Goal: Communication & Community: Answer question/provide support

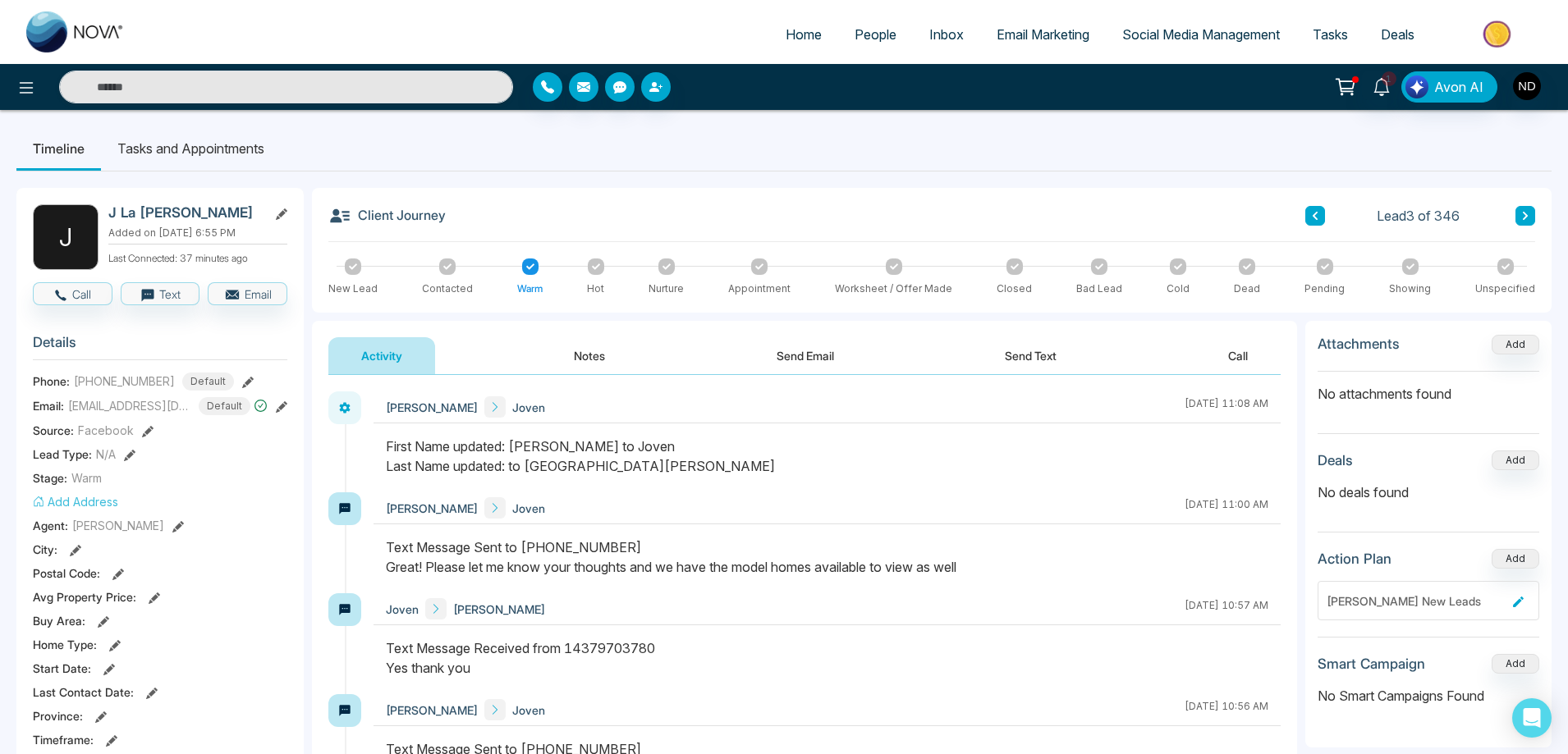
click at [785, 470] on div "First Name updated: [PERSON_NAME] to Joven Last Name updated: to [GEOGRAPHIC_DA…" at bounding box center [826, 455] width 882 height 39
click at [823, 491] on div at bounding box center [827, 464] width 907 height 56
click at [598, 359] on button "Notes" at bounding box center [589, 355] width 97 height 37
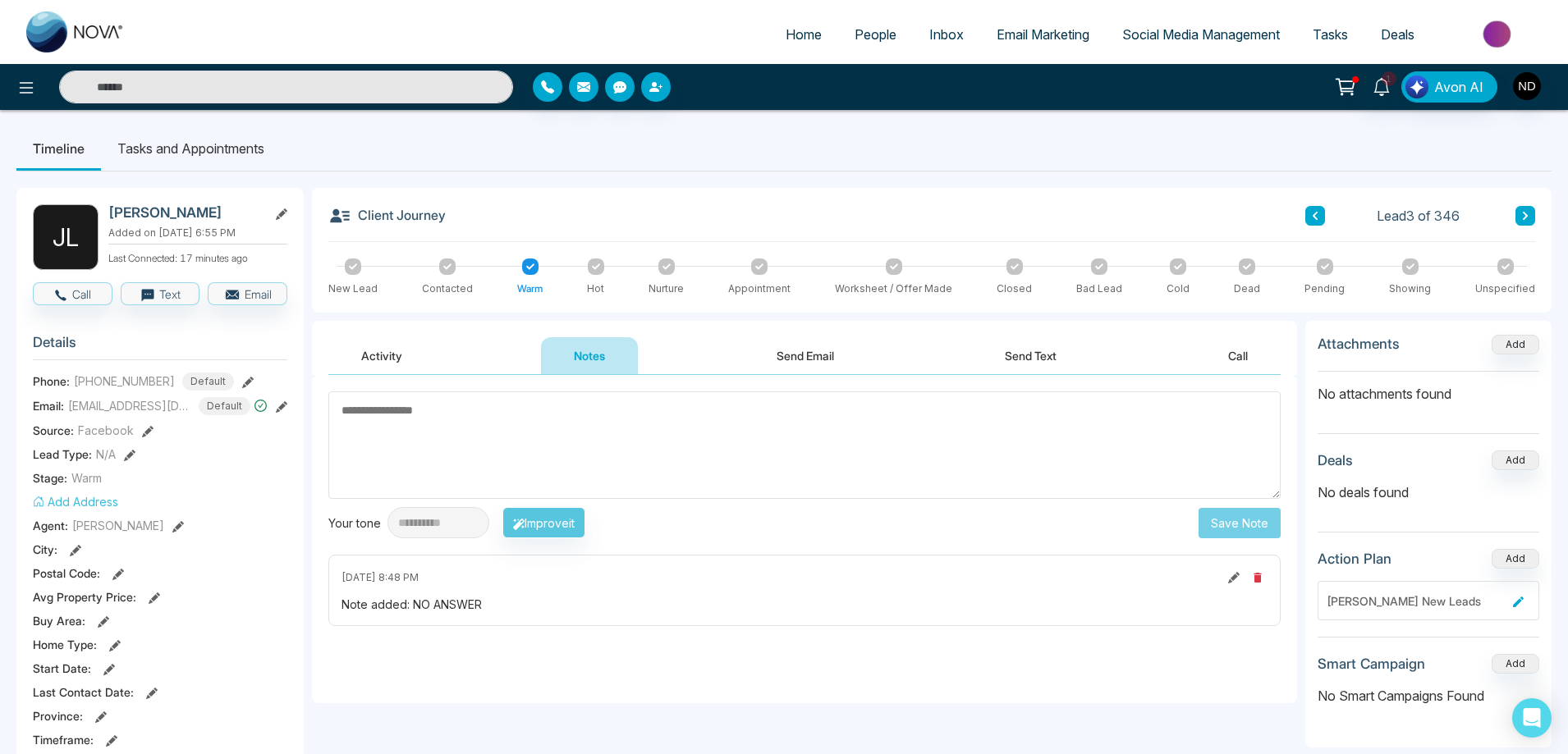
click at [397, 360] on button "Activity" at bounding box center [381, 355] width 107 height 37
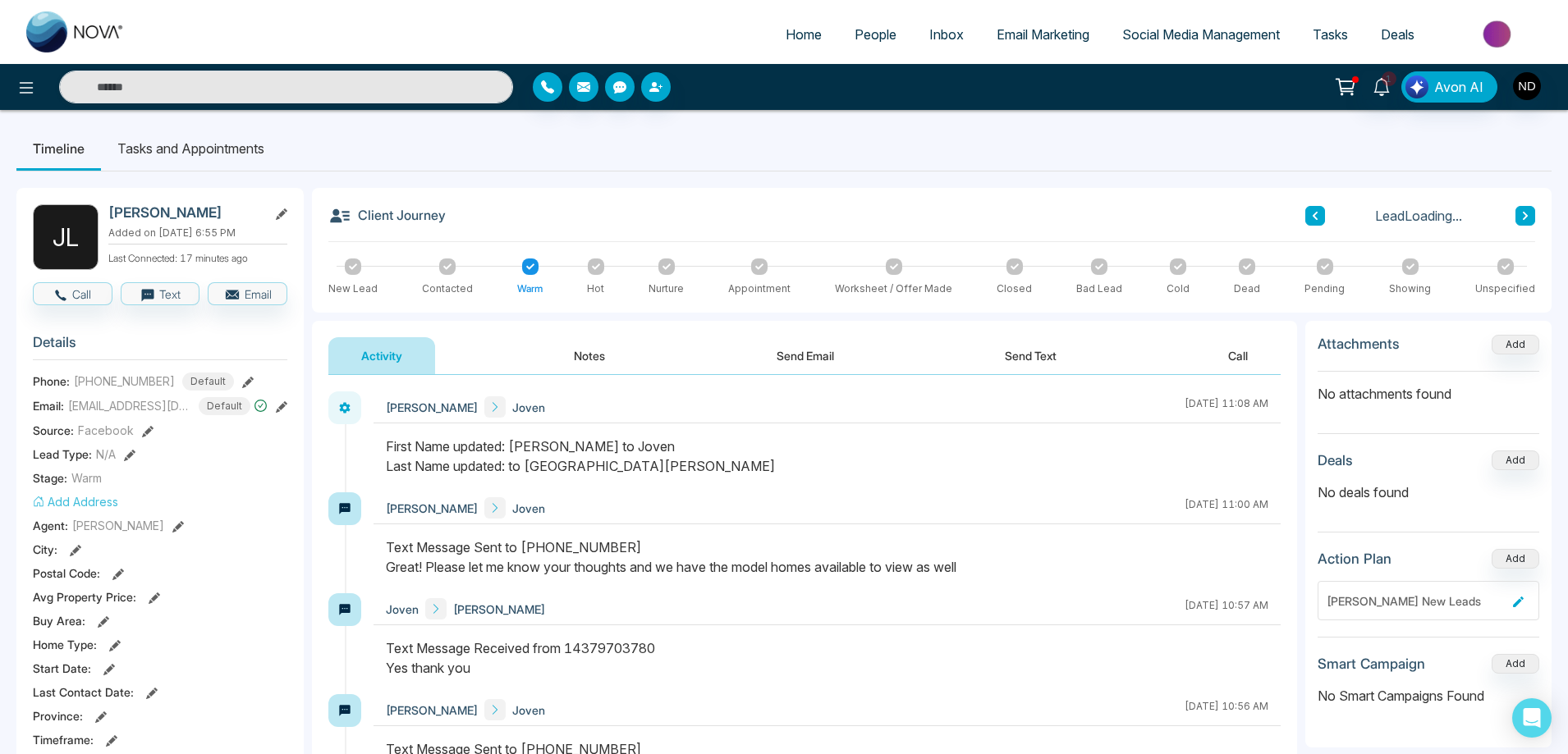
click at [1045, 359] on button "Send Text" at bounding box center [1031, 355] width 118 height 37
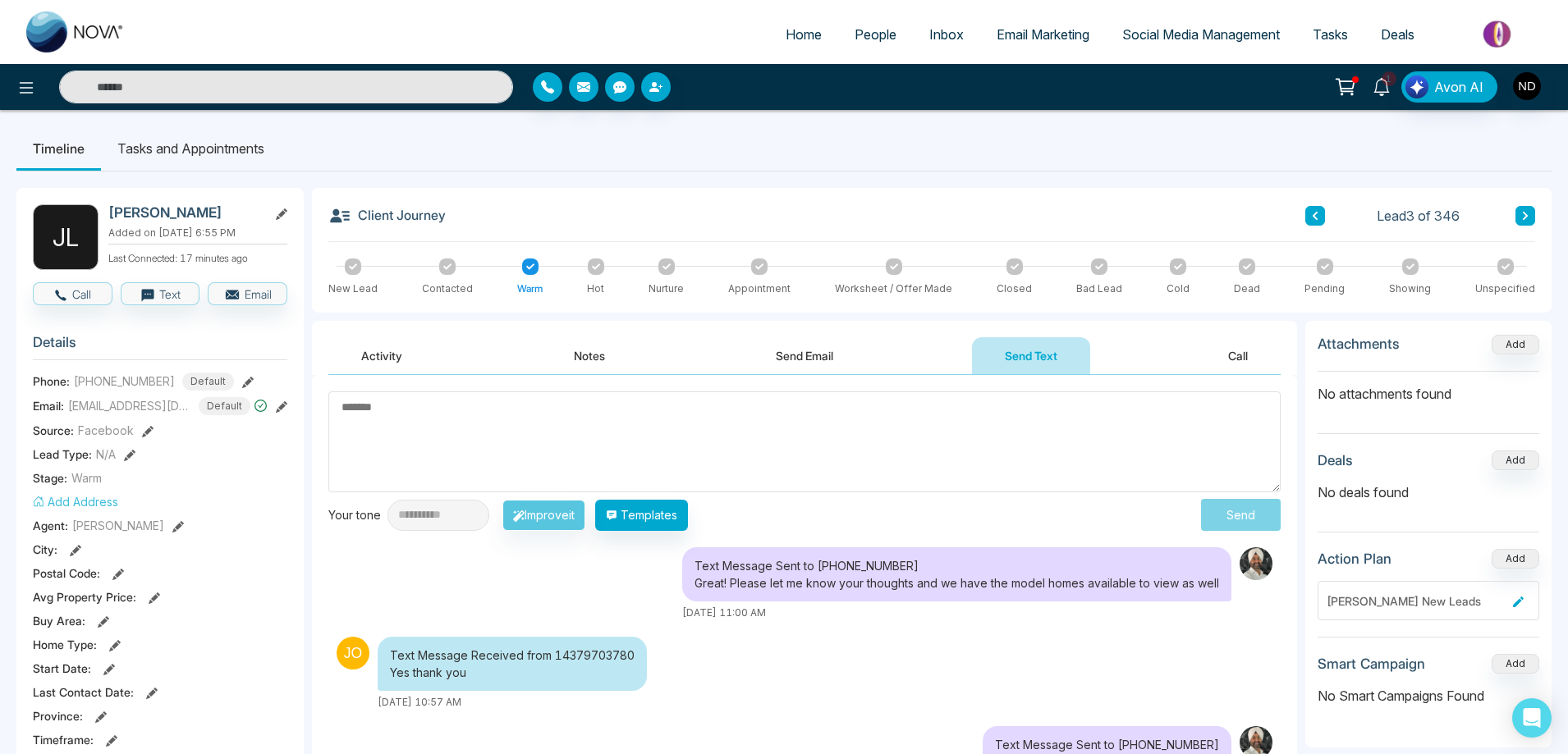
click at [1379, 89] on icon at bounding box center [1381, 87] width 16 height 18
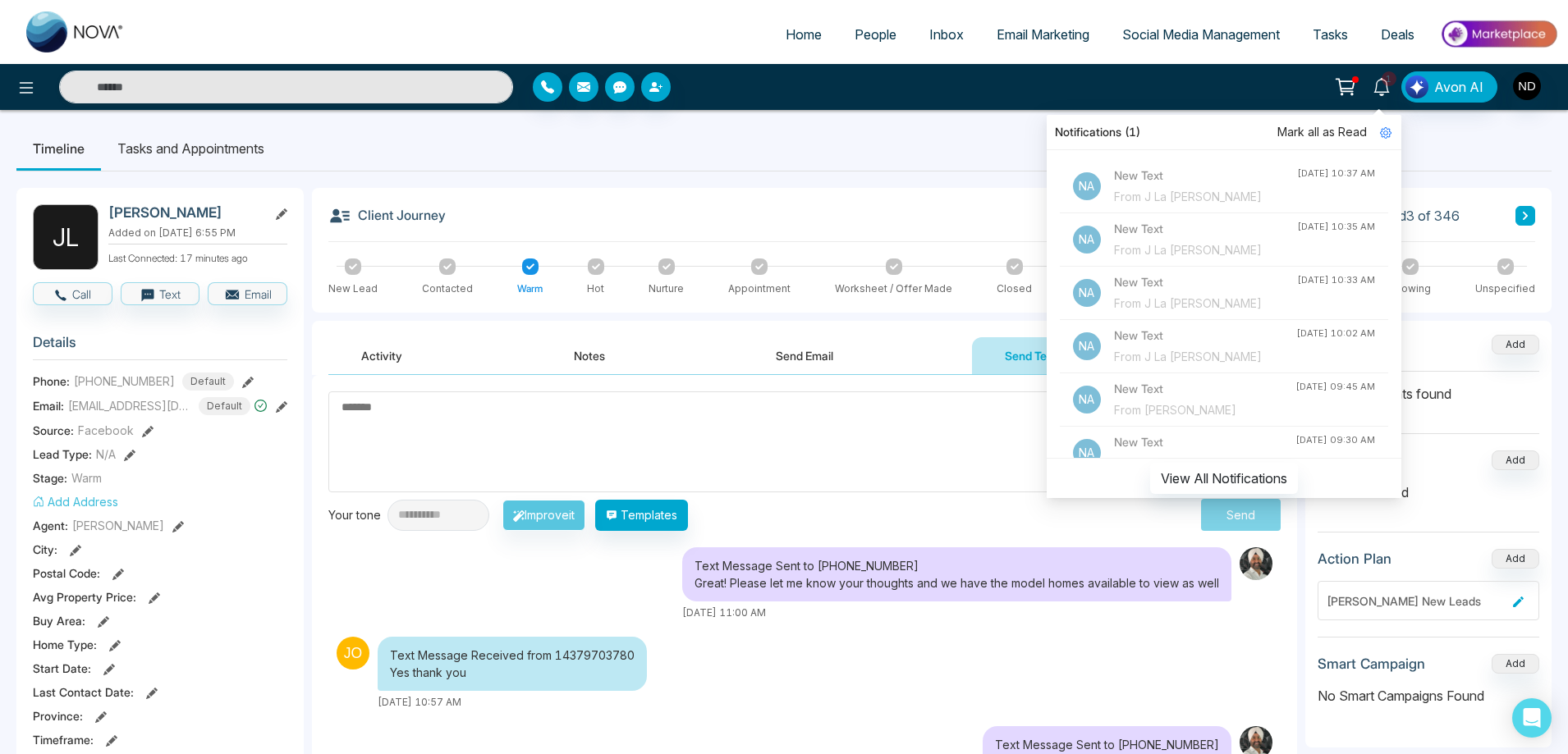
scroll to position [82, 0]
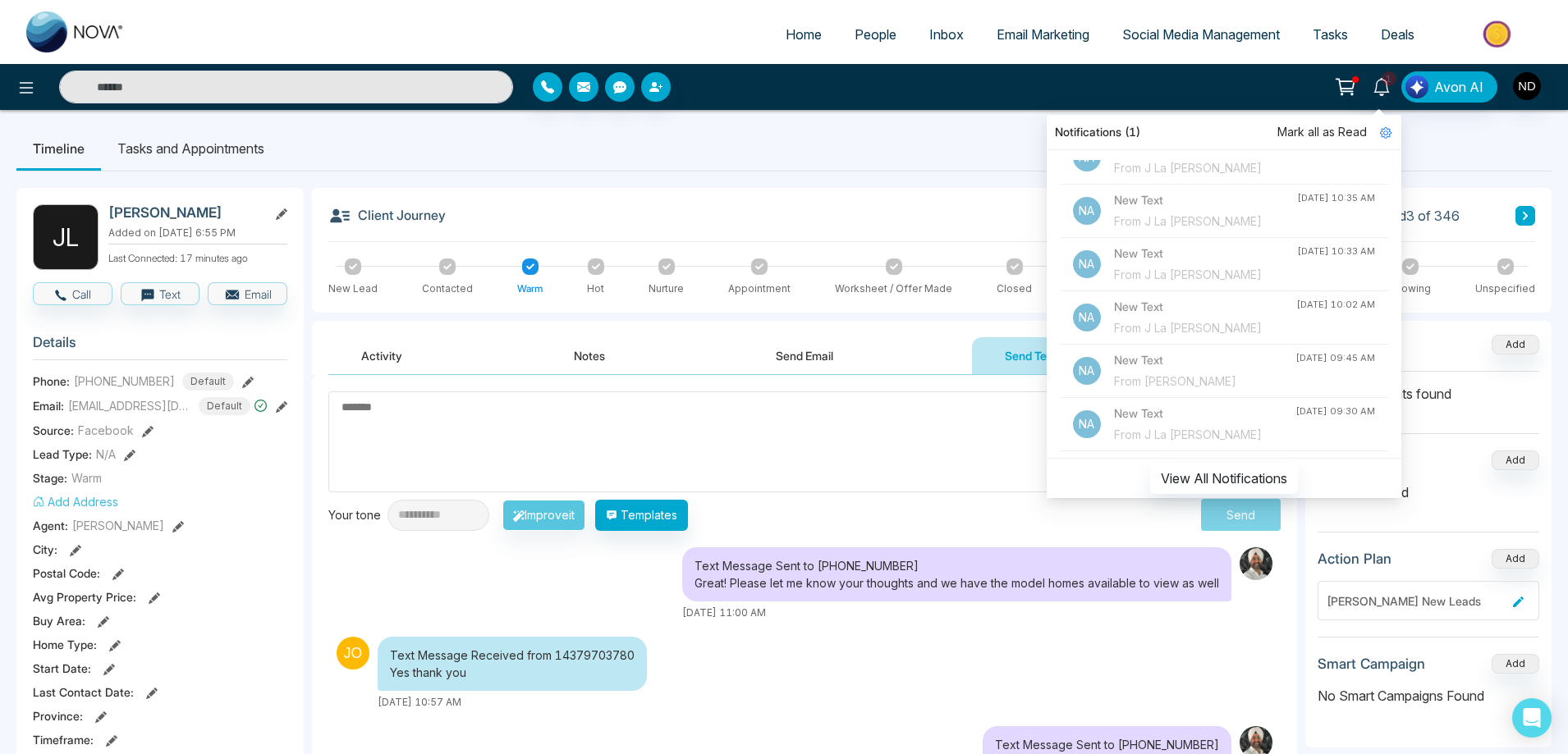
click at [1166, 390] on div "From [PERSON_NAME]" at bounding box center [1204, 382] width 181 height 18
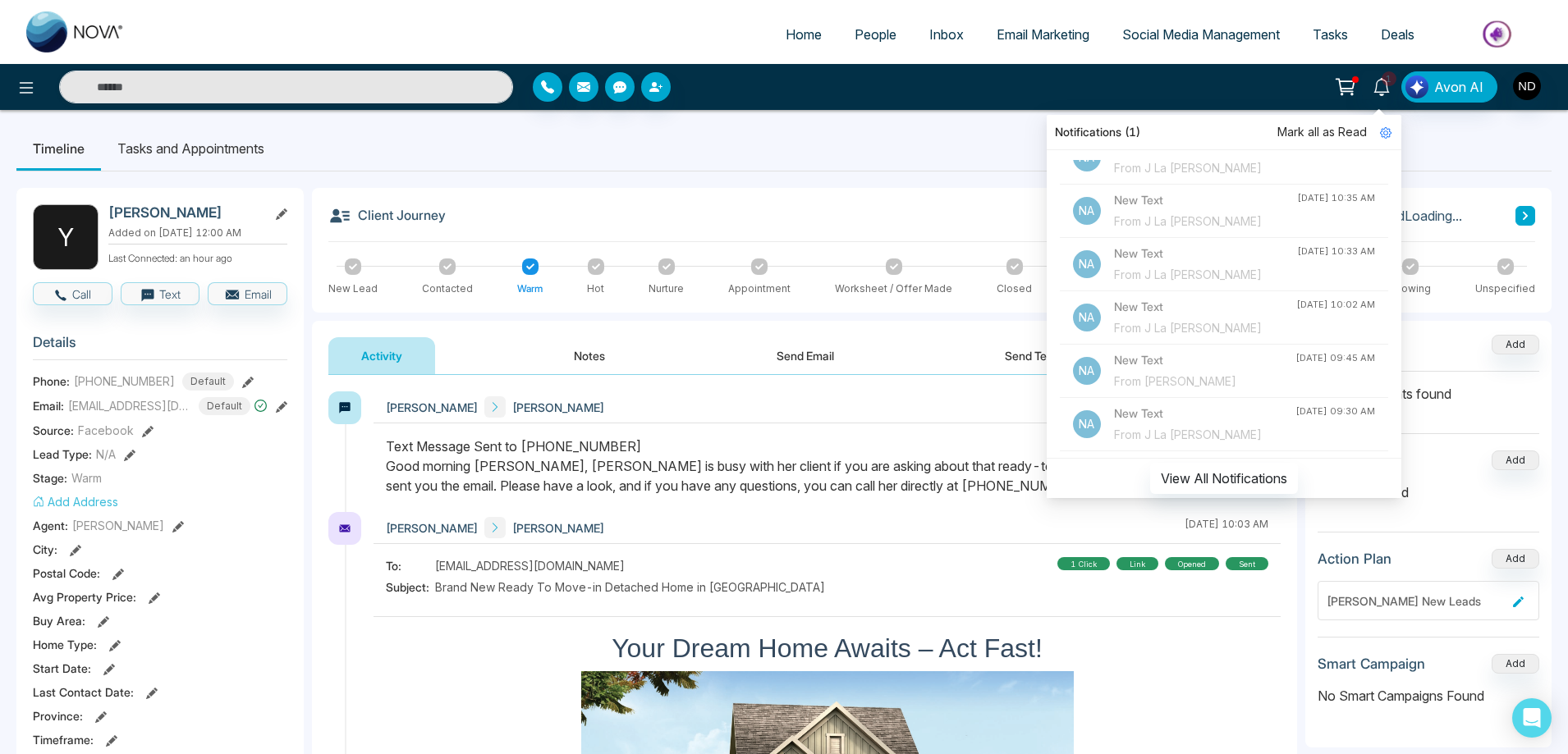
click at [875, 510] on div at bounding box center [827, 474] width 907 height 75
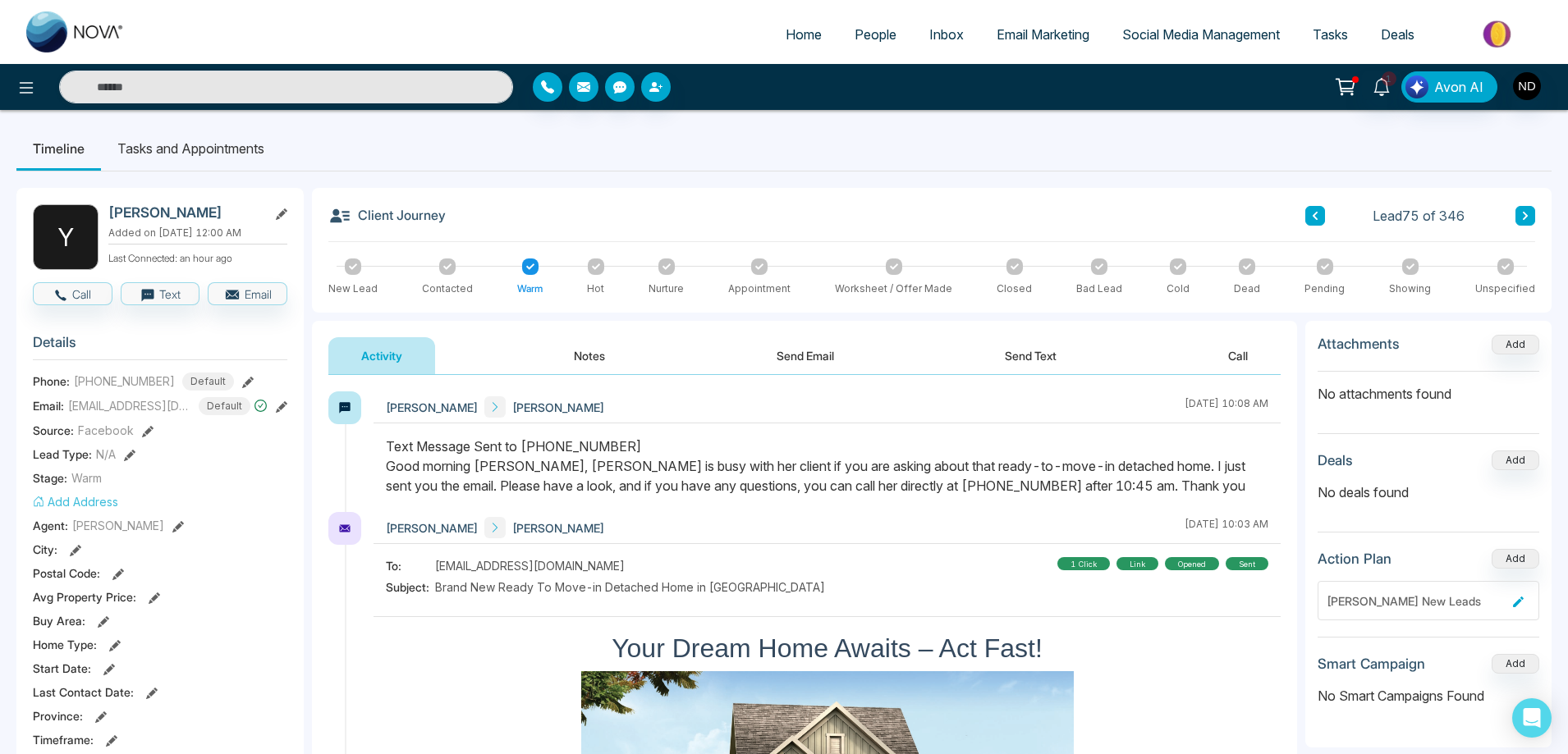
click at [1382, 93] on icon at bounding box center [1382, 87] width 18 height 18
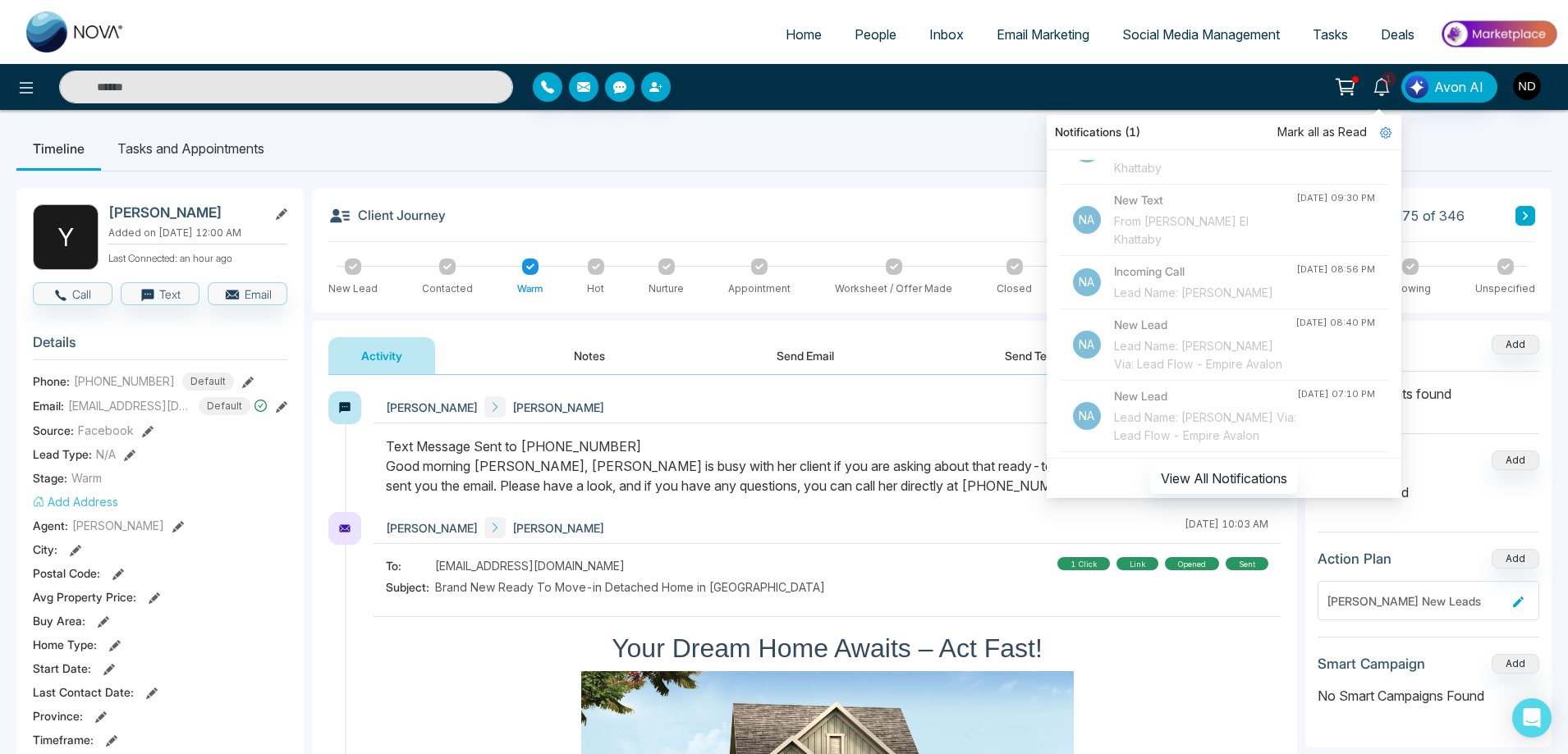
scroll to position [656, 0]
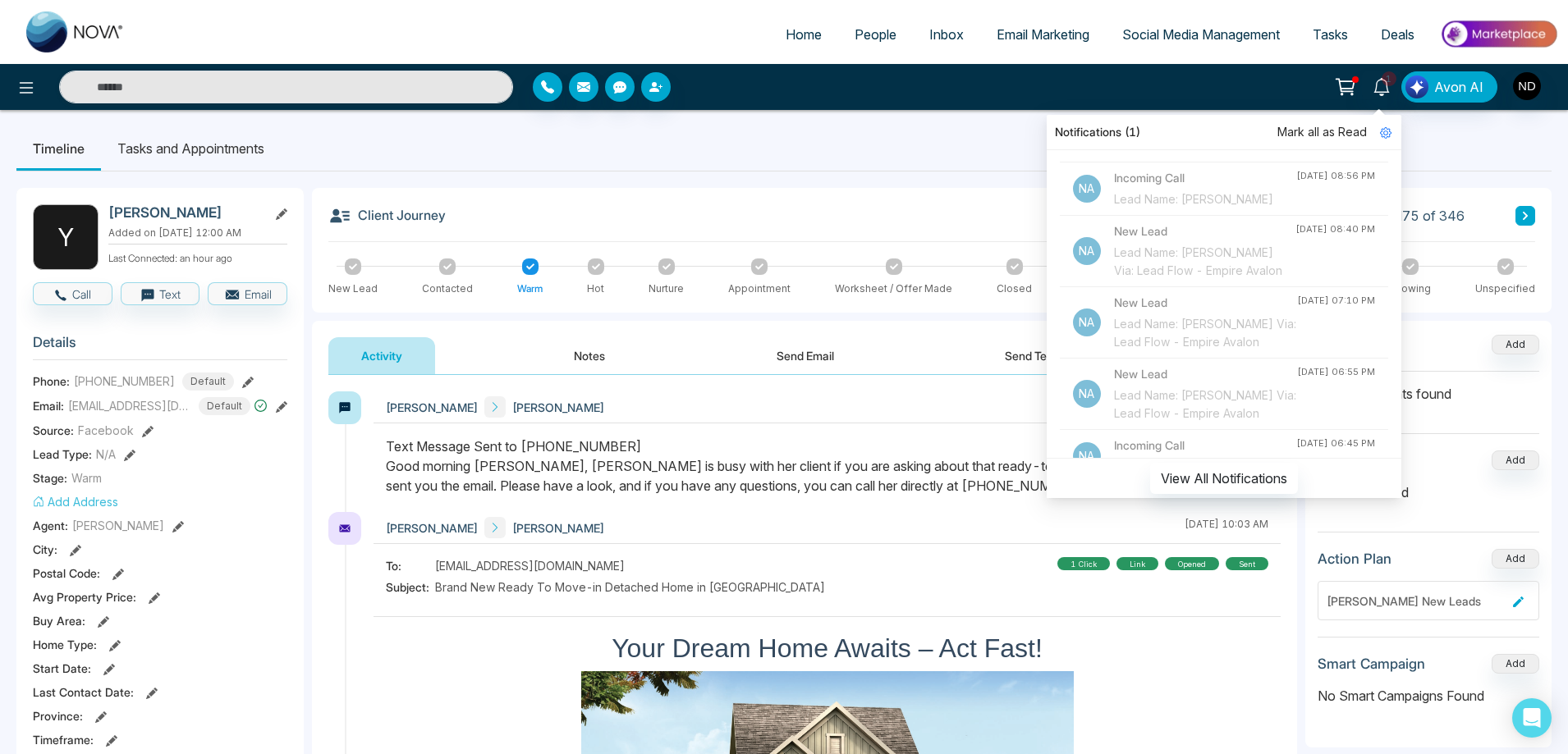
click at [1321, 128] on span "Mark all as Read" at bounding box center [1322, 133] width 89 height 18
click at [764, 125] on div "Timeline Tasks and Appointments Y [PERSON_NAME] Added on [DATE] 12:00 AM Last C…" at bounding box center [784, 756] width 1568 height 1292
